Goal: Check status: Check status

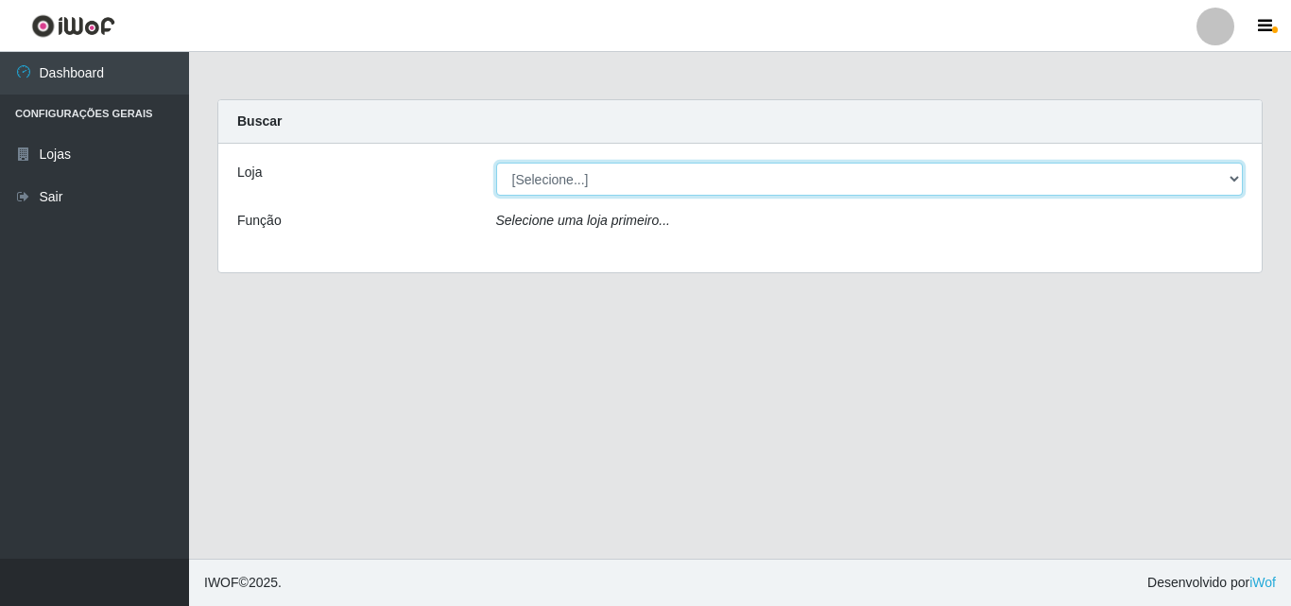
click at [614, 168] on select "[Selecione...] BomQueSó Agreste - Loja 3" at bounding box center [870, 179] width 748 height 33
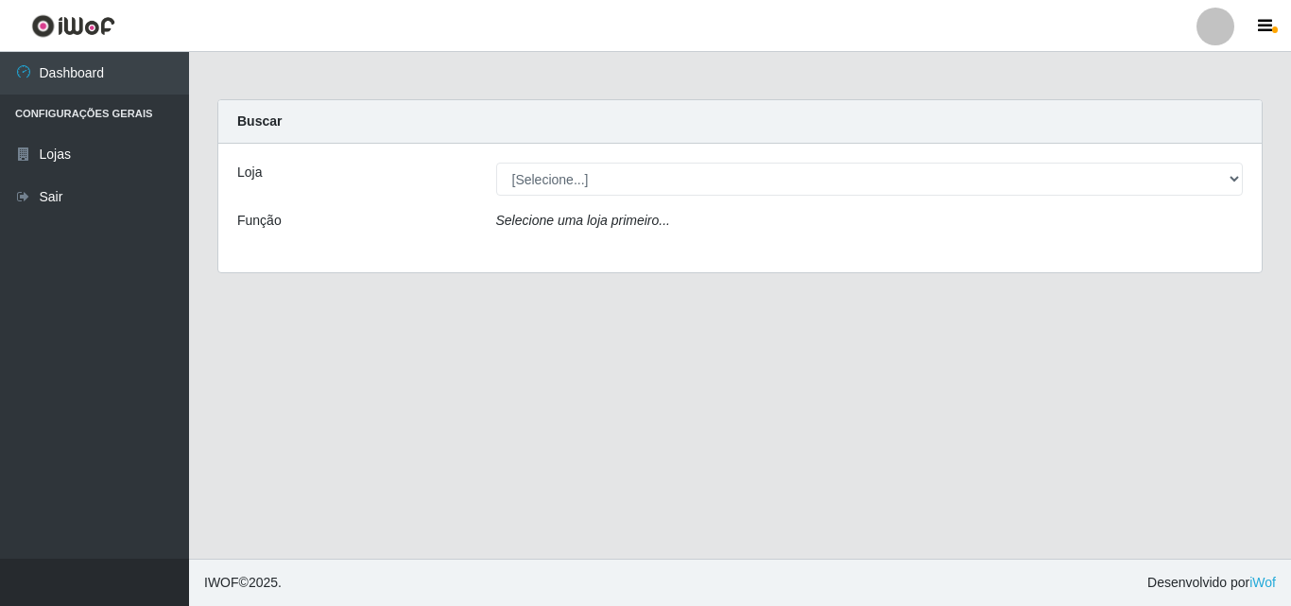
click at [565, 251] on div "Loja [Selecione...] BomQueSó Agreste - Loja 3 Função Selecione uma loja primeir…" at bounding box center [740, 208] width 1044 height 129
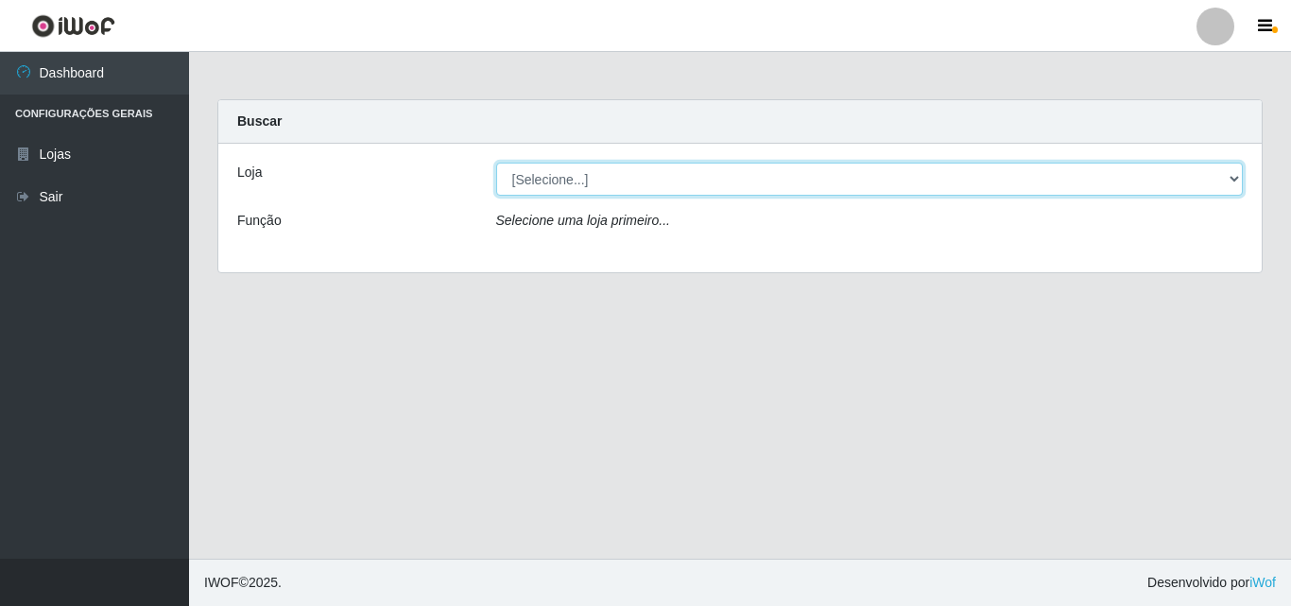
click at [562, 186] on select "[Selecione...] BomQueSó Agreste - Loja 3" at bounding box center [870, 179] width 748 height 33
select select "215"
click at [496, 163] on select "[Selecione...] BomQueSó Agreste - Loja 3" at bounding box center [870, 179] width 748 height 33
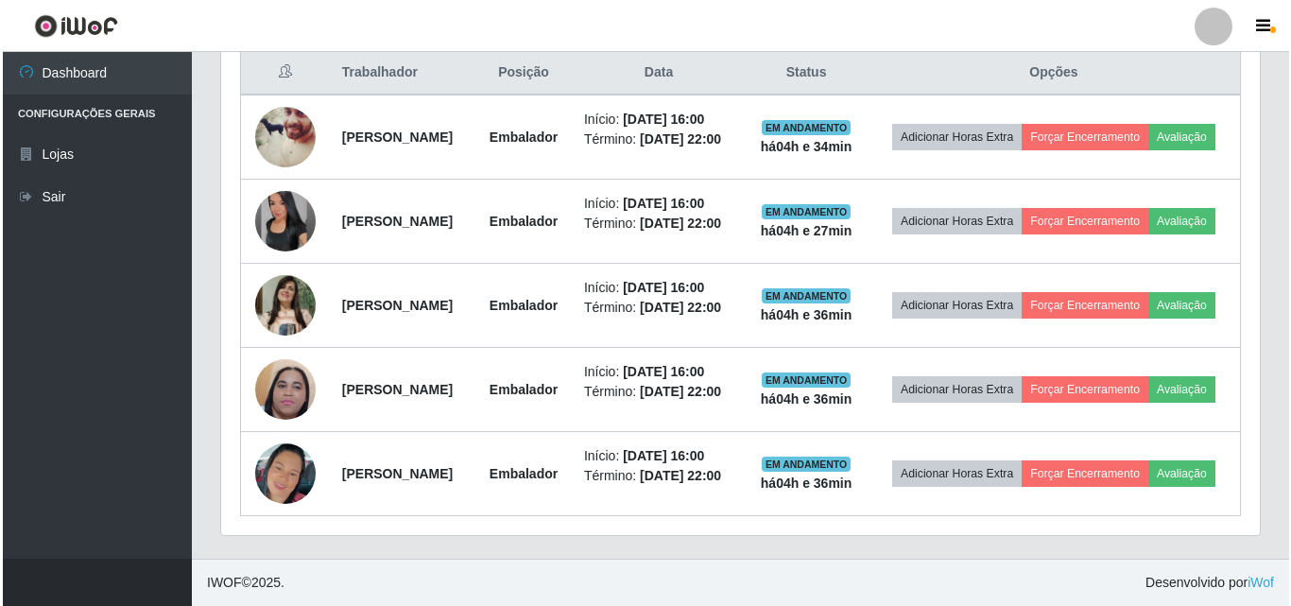
scroll to position [710, 0]
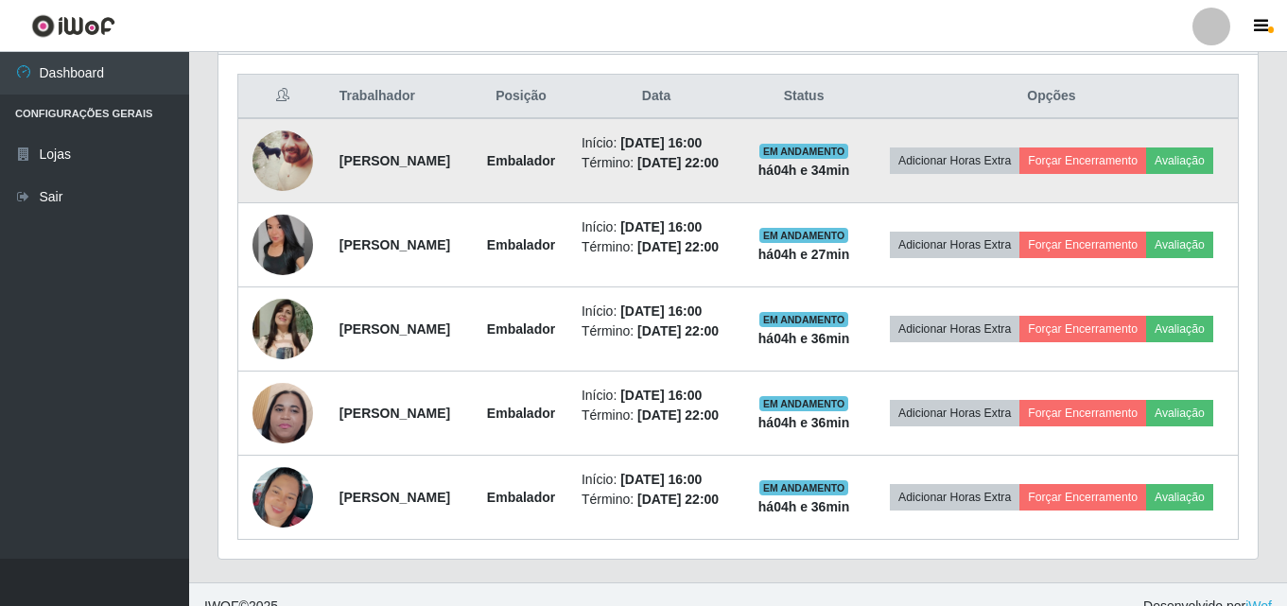
click at [278, 157] on img at bounding box center [282, 161] width 61 height 76
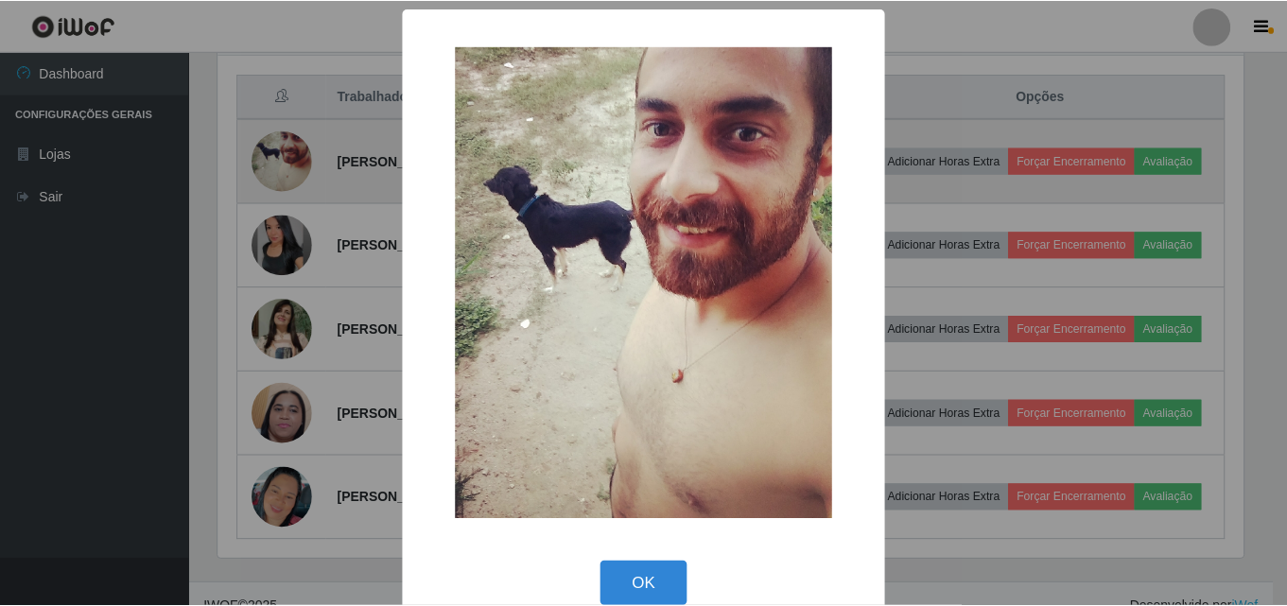
scroll to position [392, 1029]
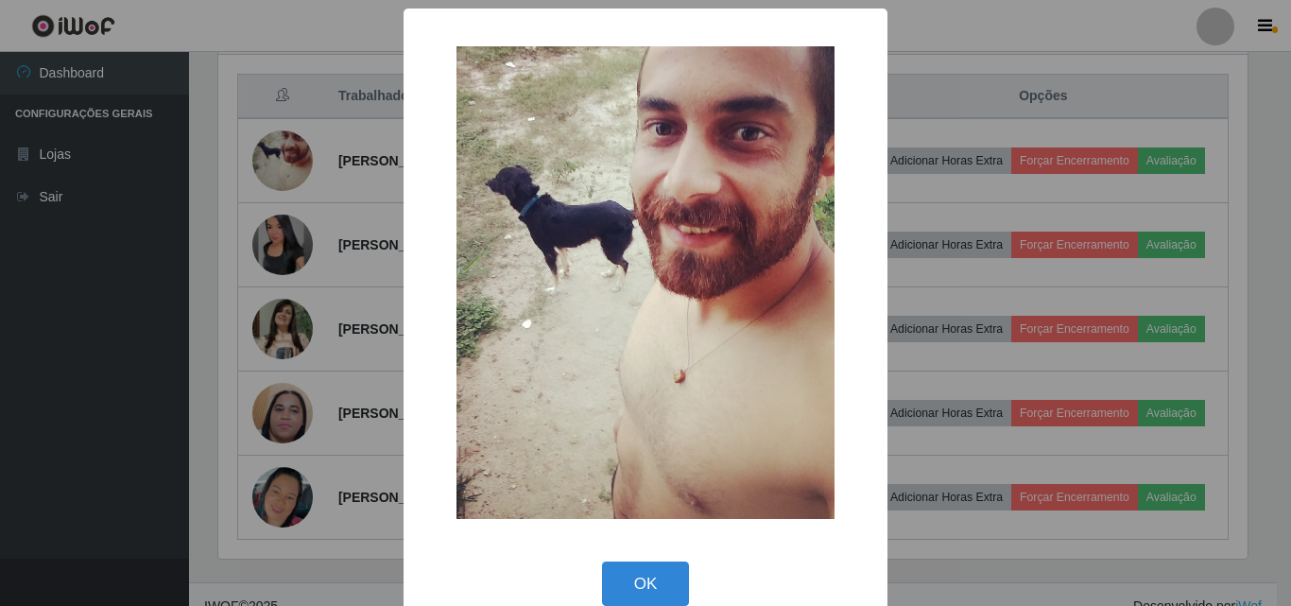
click at [298, 170] on div "× OK Cancel" at bounding box center [645, 303] width 1291 height 606
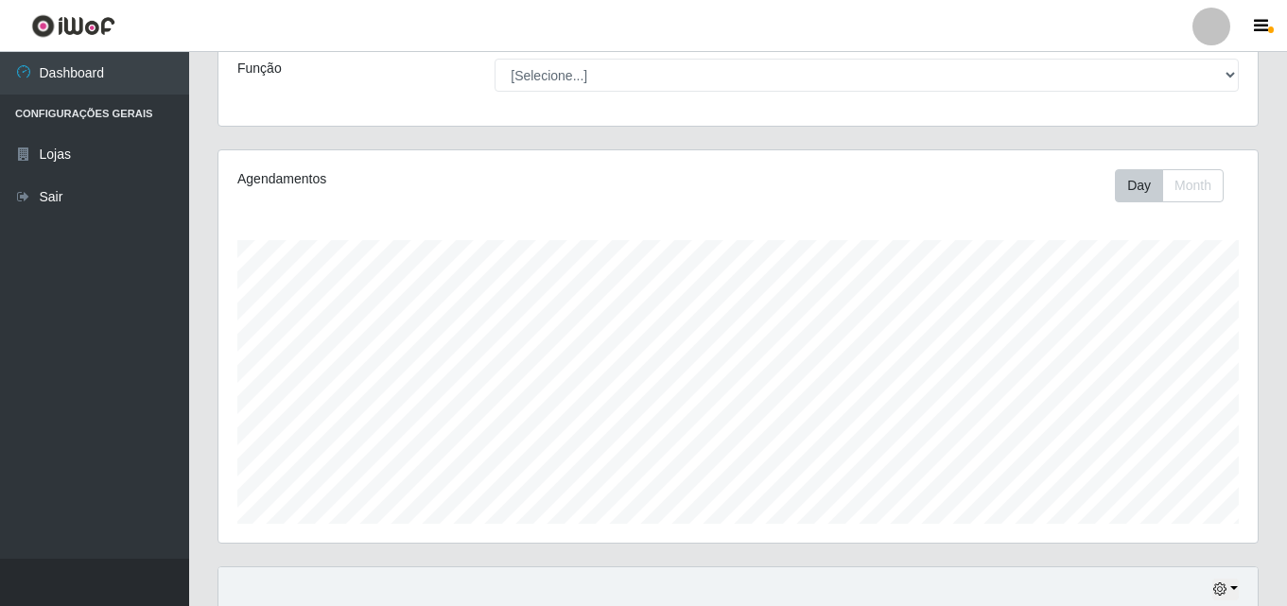
scroll to position [332, 0]
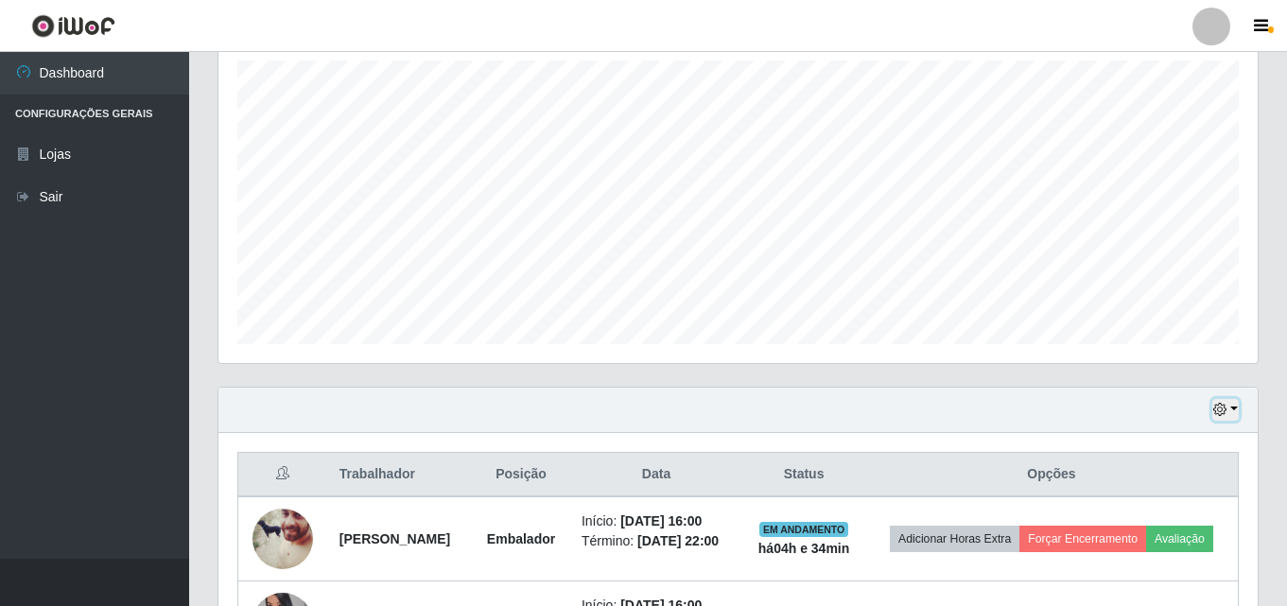
click at [1219, 403] on button "button" at bounding box center [1225, 410] width 26 height 22
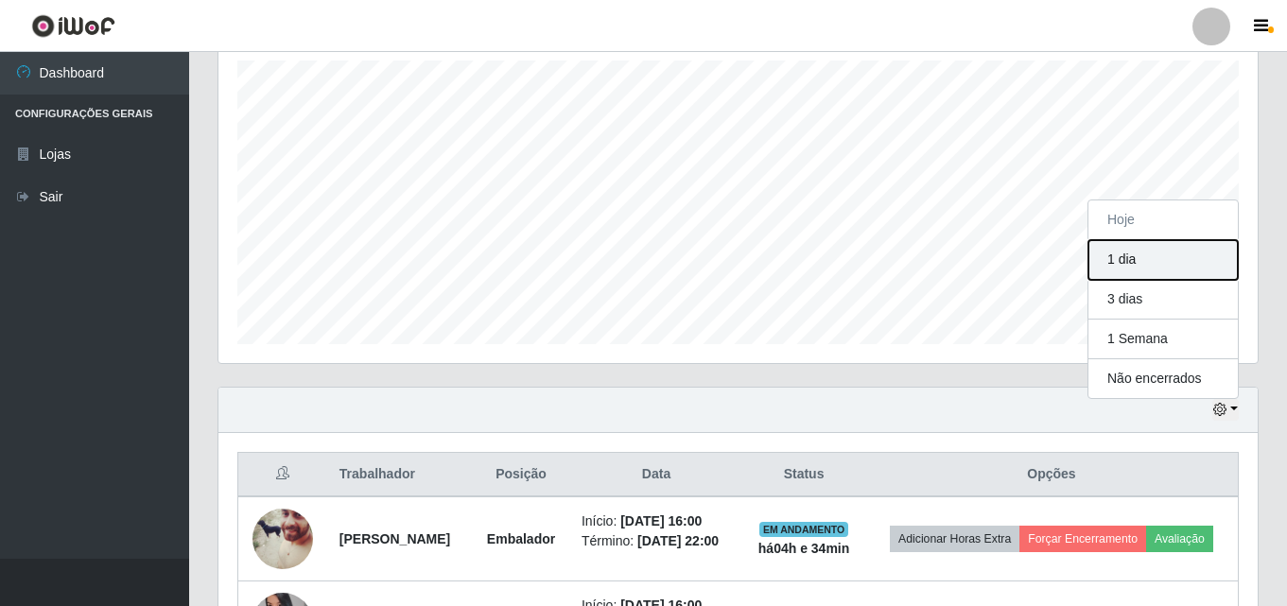
click at [1152, 273] on button "1 dia" at bounding box center [1162, 260] width 149 height 40
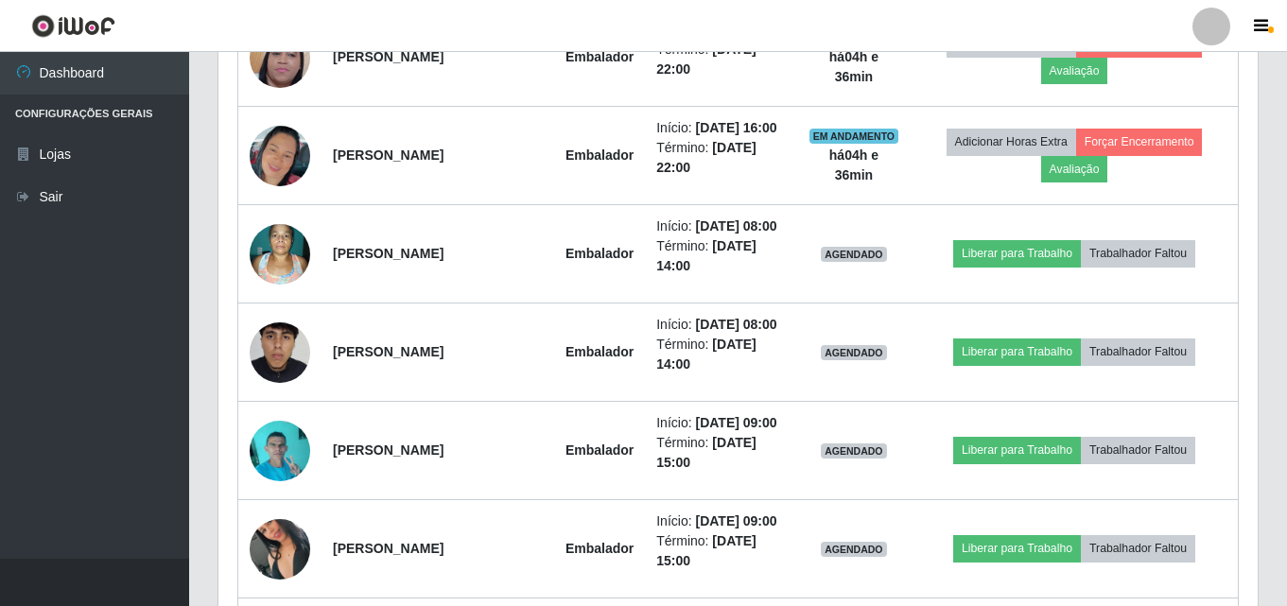
scroll to position [1183, 0]
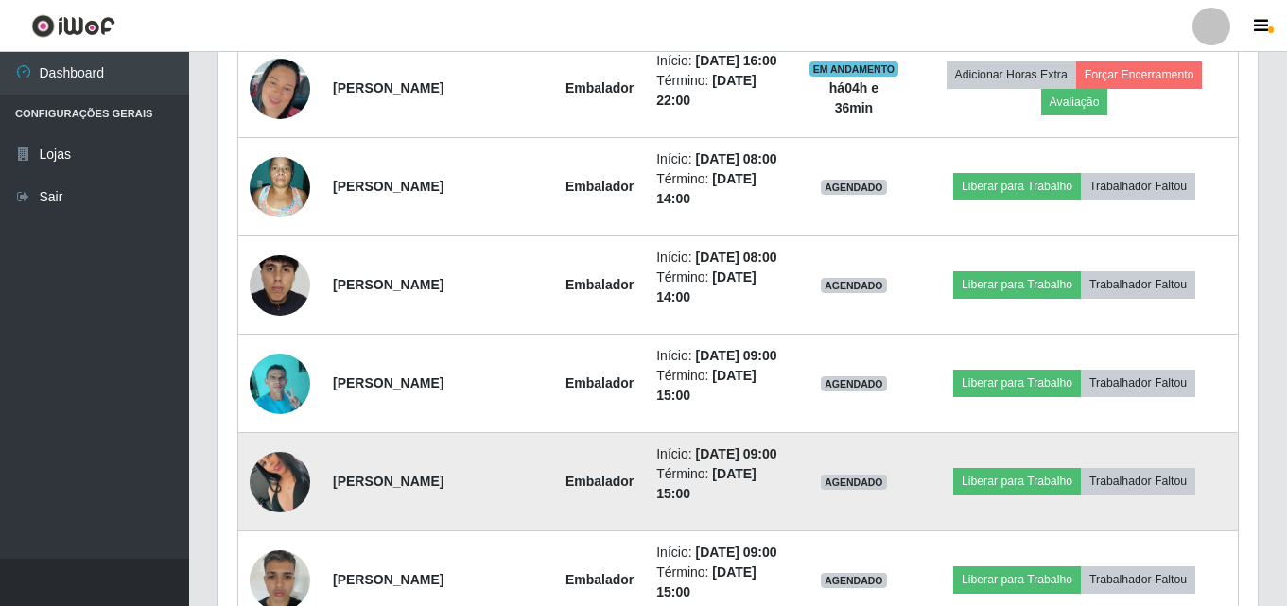
click at [290, 476] on img at bounding box center [280, 482] width 61 height 108
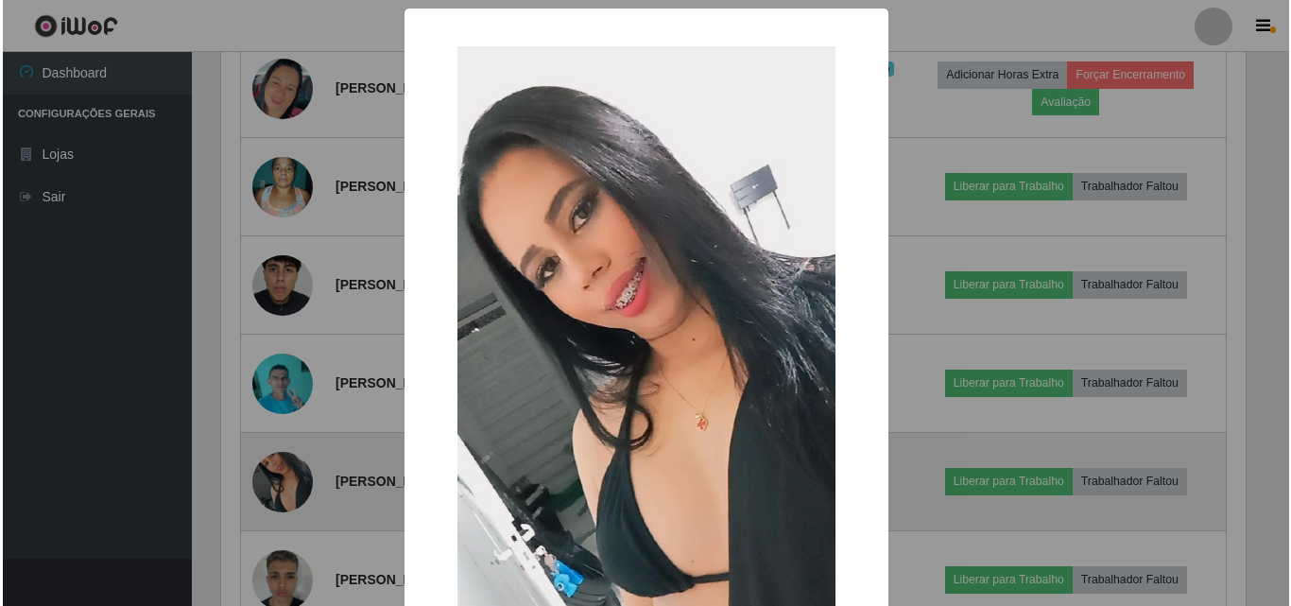
scroll to position [392, 1029]
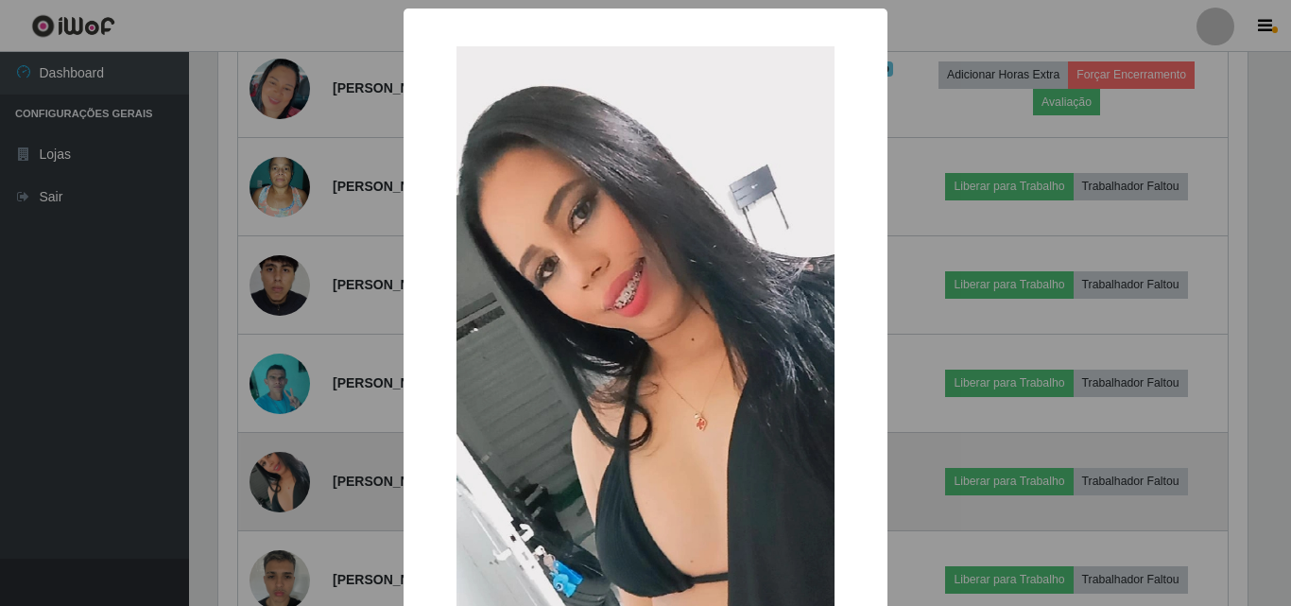
click at [290, 476] on div "× OK Cancel" at bounding box center [645, 303] width 1291 height 606
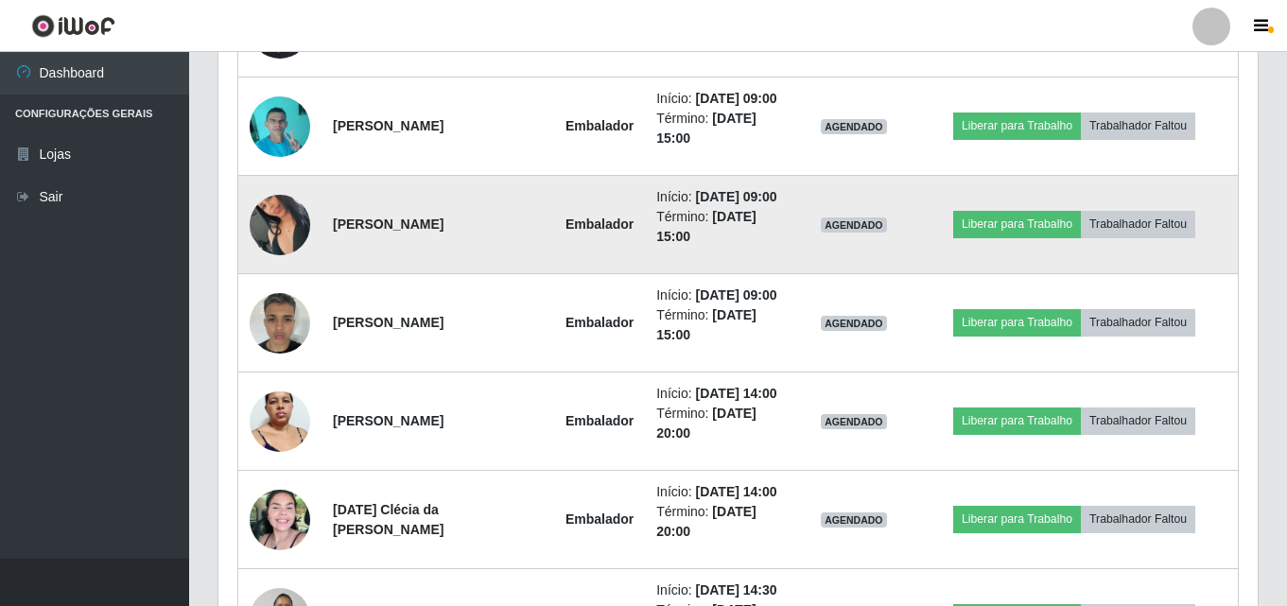
scroll to position [1466, 0]
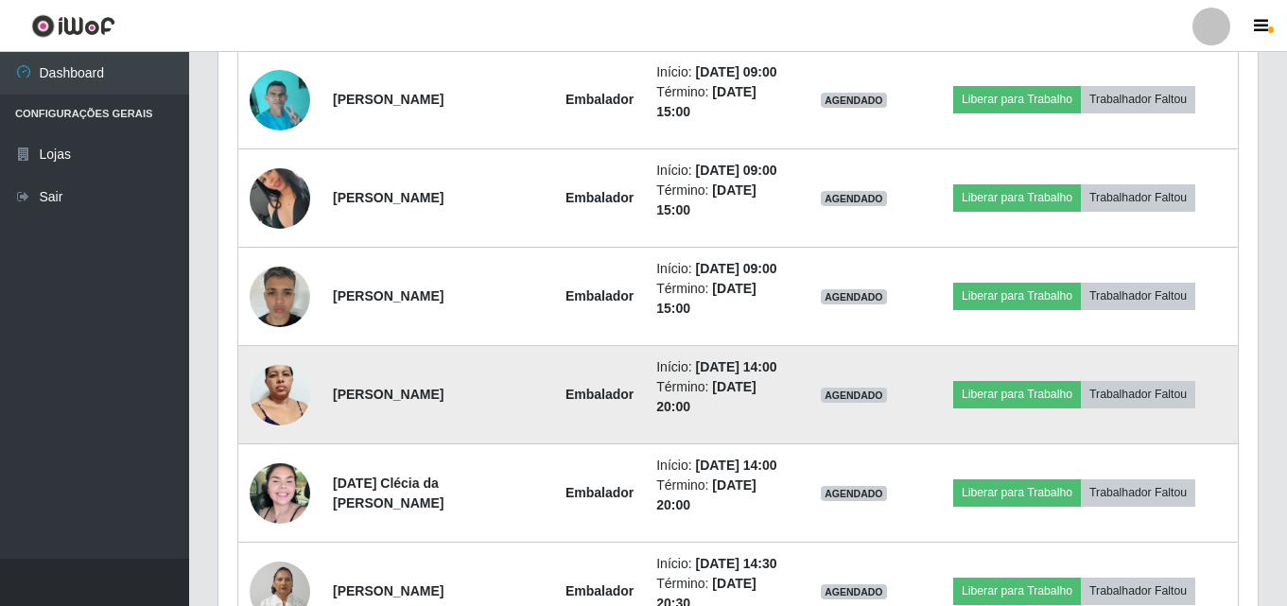
click at [281, 399] on img at bounding box center [280, 395] width 61 height 80
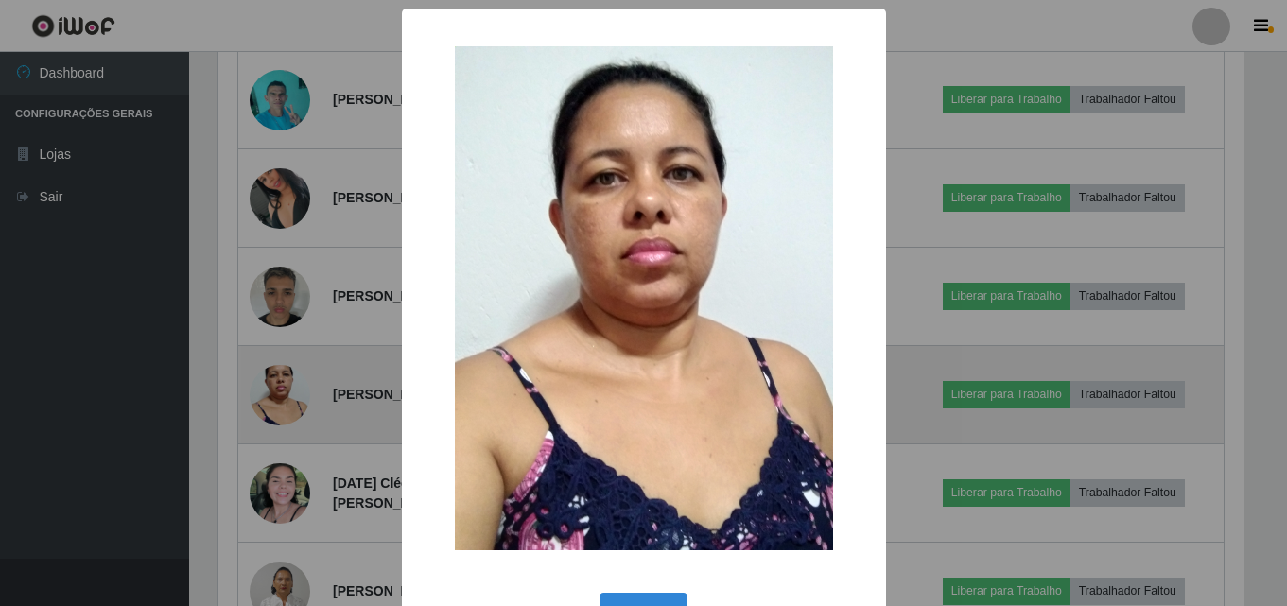
scroll to position [392, 1029]
click at [281, 399] on div "× OK Cancel" at bounding box center [645, 303] width 1291 height 606
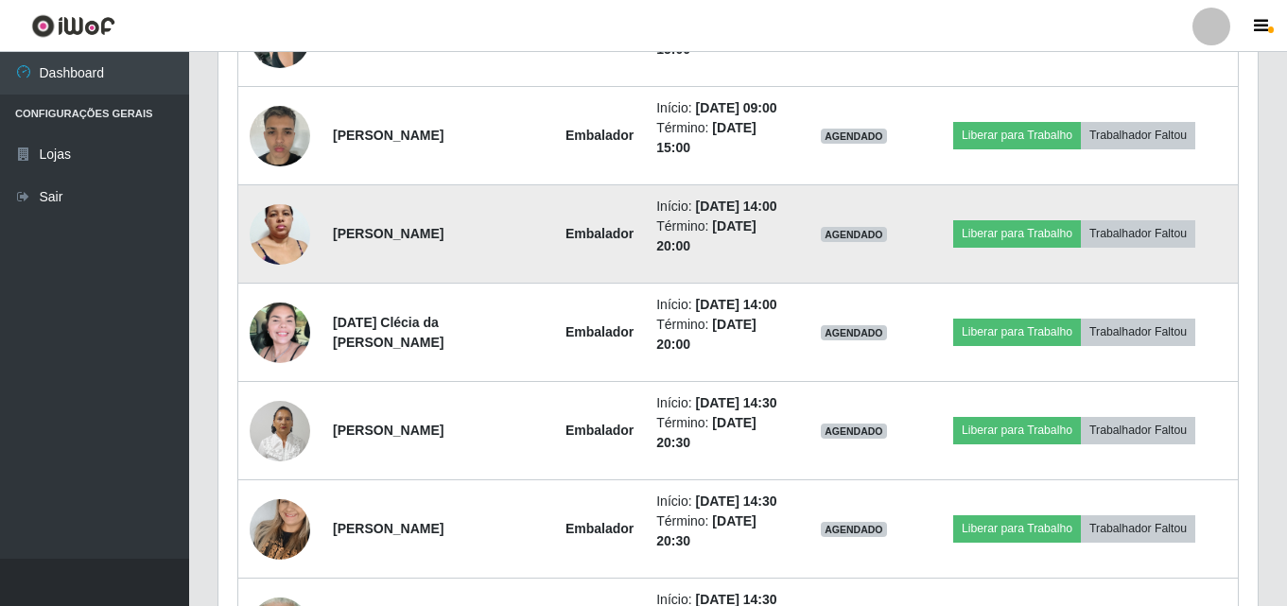
scroll to position [1655, 0]
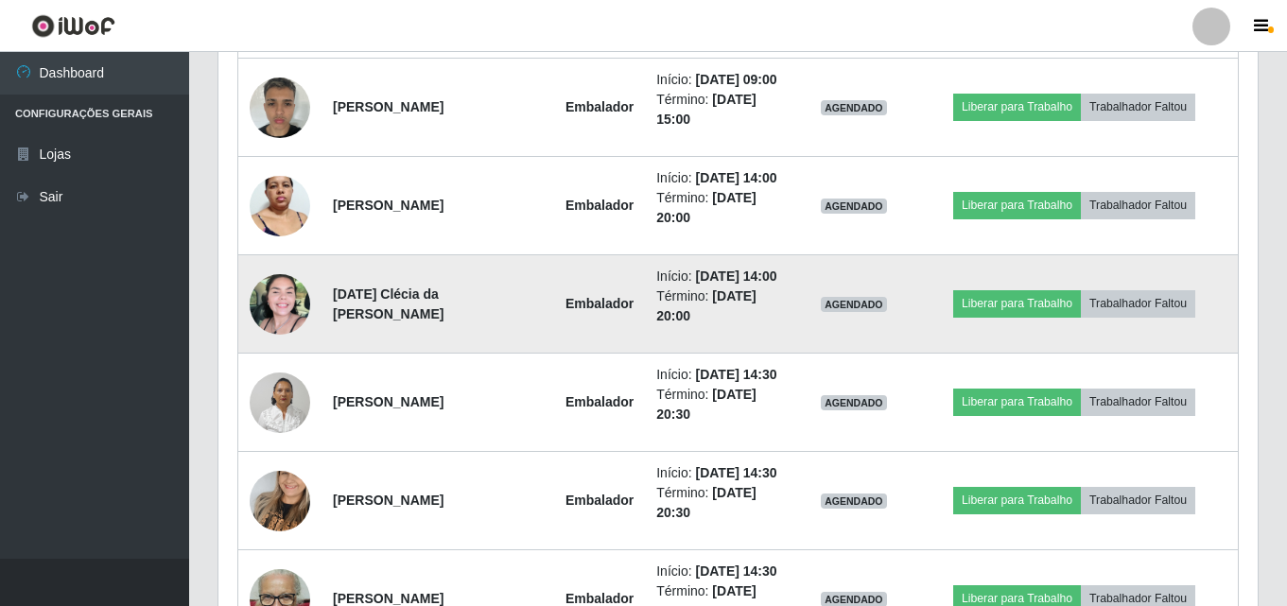
click at [293, 332] on td at bounding box center [280, 304] width 84 height 98
click at [293, 316] on img at bounding box center [280, 304] width 61 height 61
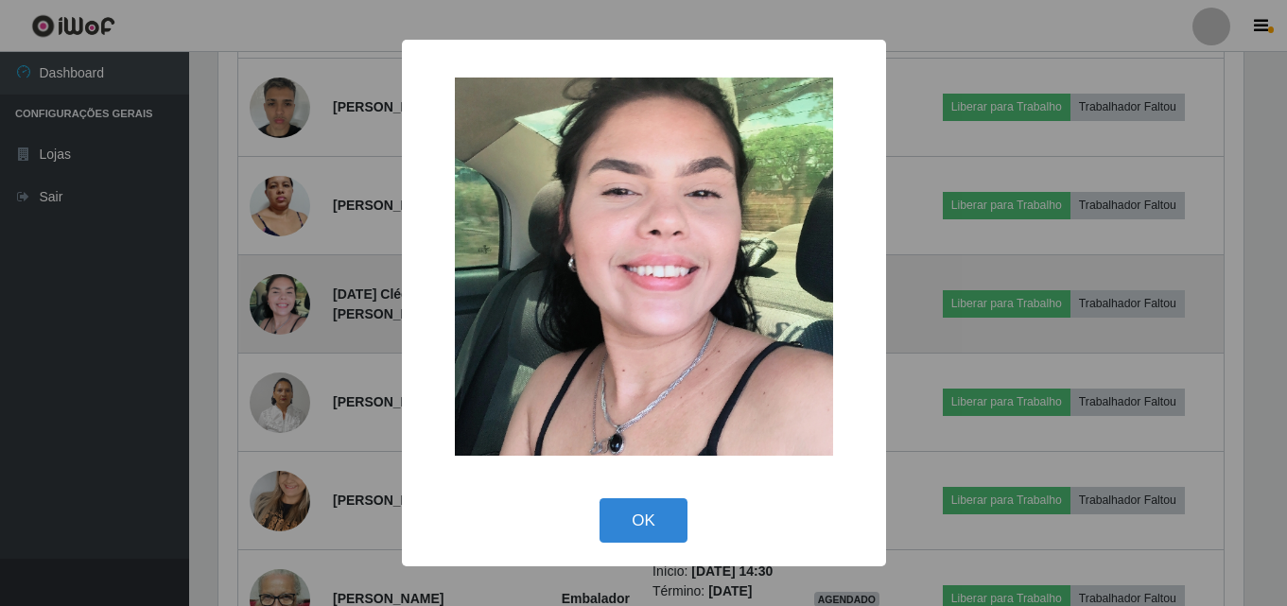
scroll to position [392, 1029]
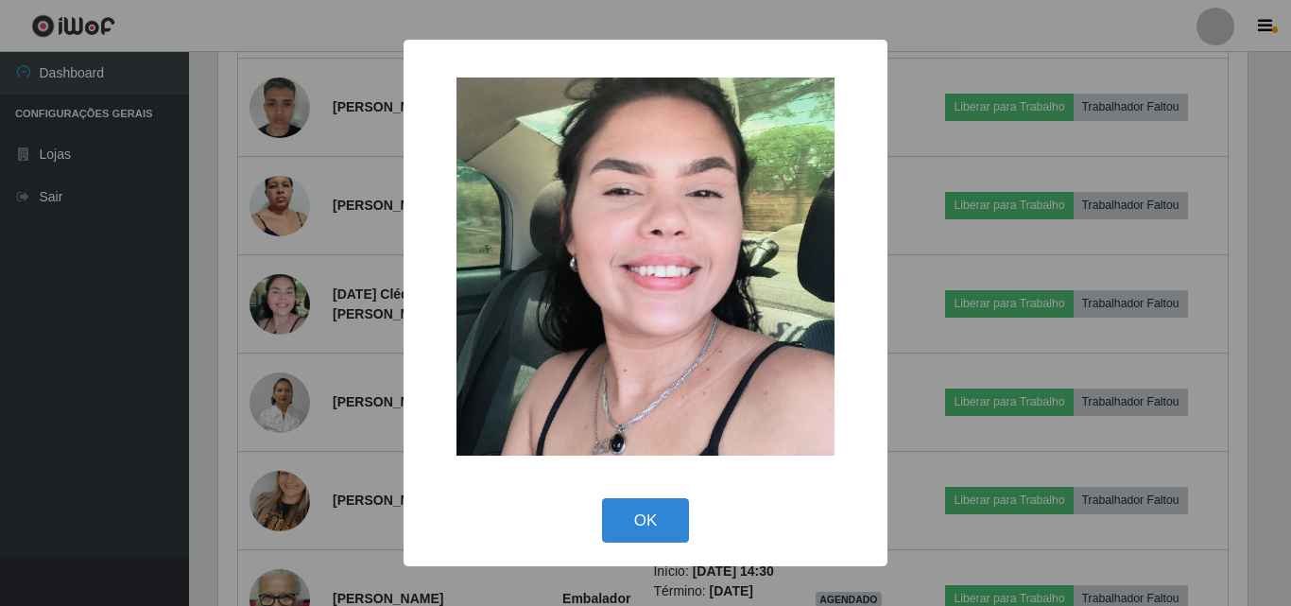
click at [295, 320] on div "× OK Cancel" at bounding box center [645, 303] width 1291 height 606
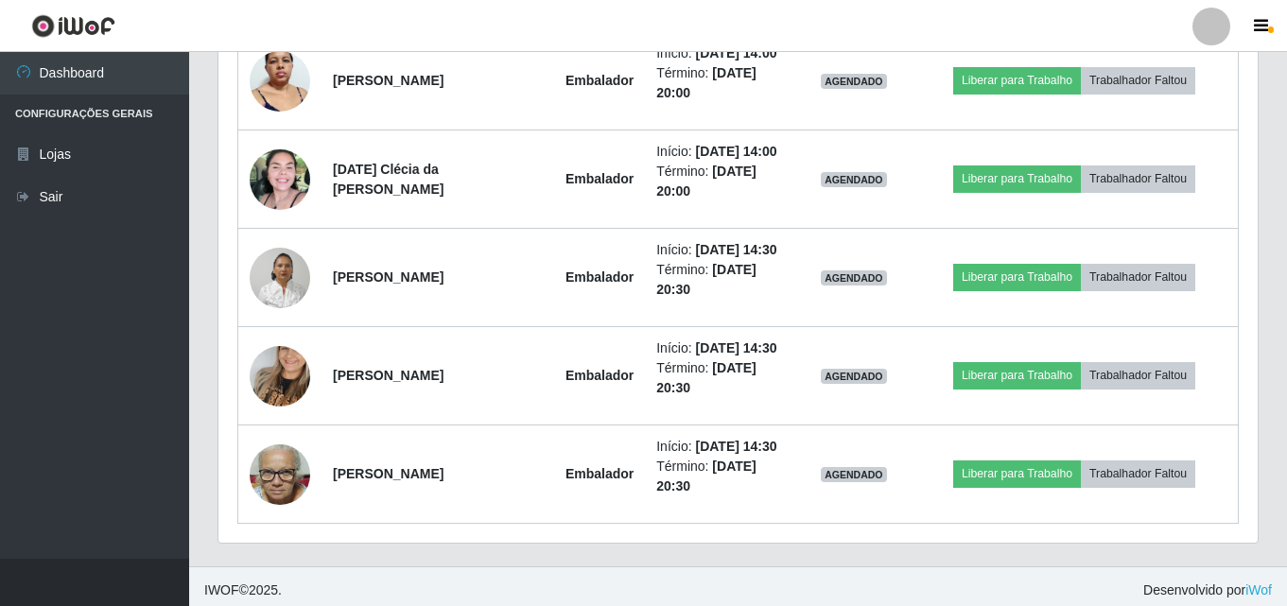
scroll to position [1788, 0]
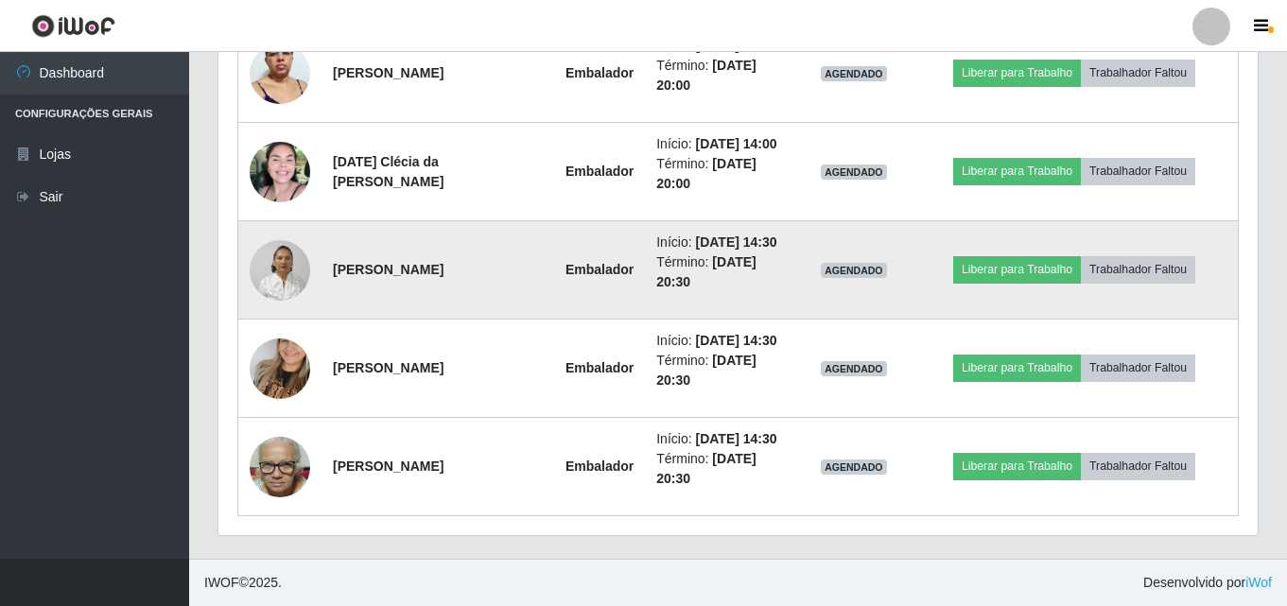
click at [284, 274] on img at bounding box center [280, 270] width 61 height 80
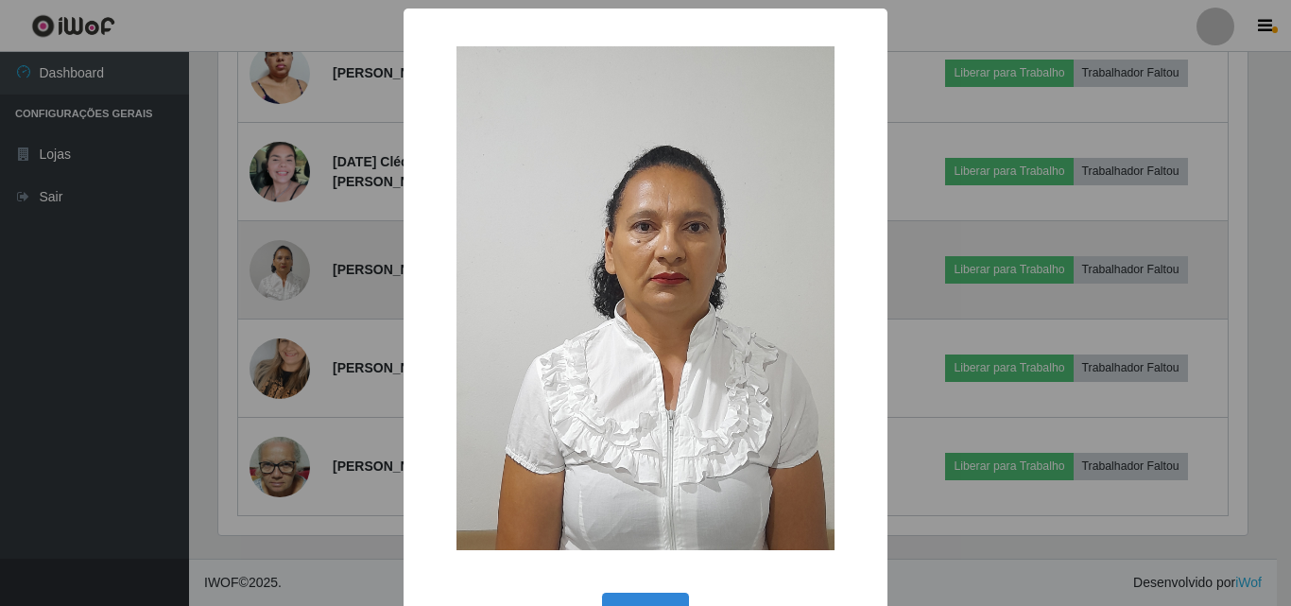
click at [284, 274] on div "× OK Cancel" at bounding box center [645, 303] width 1291 height 606
